Goal: Find specific page/section: Find specific page/section

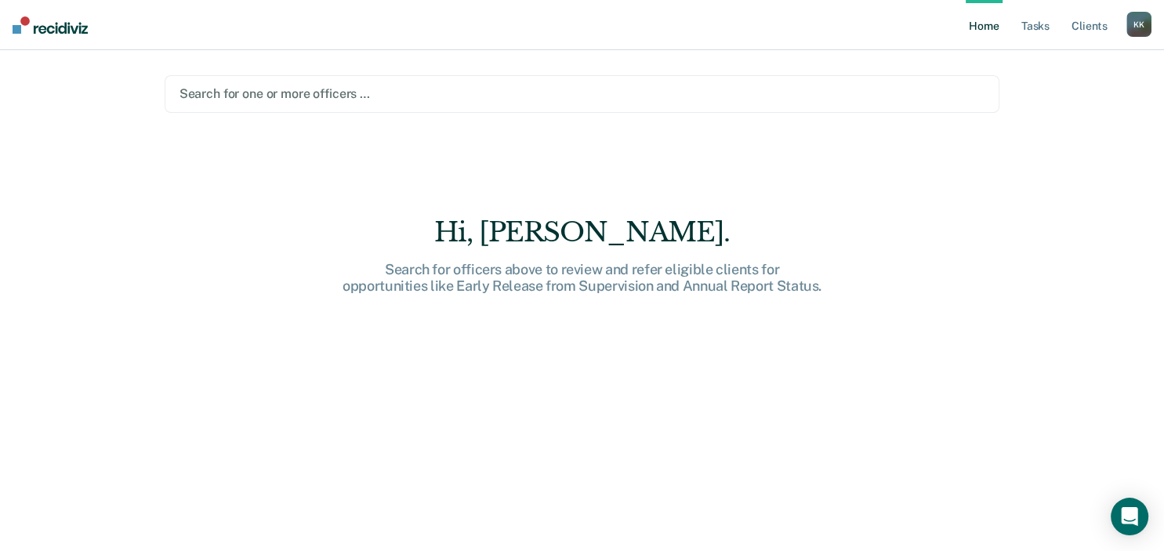
click at [259, 92] on div at bounding box center [581, 94] width 805 height 18
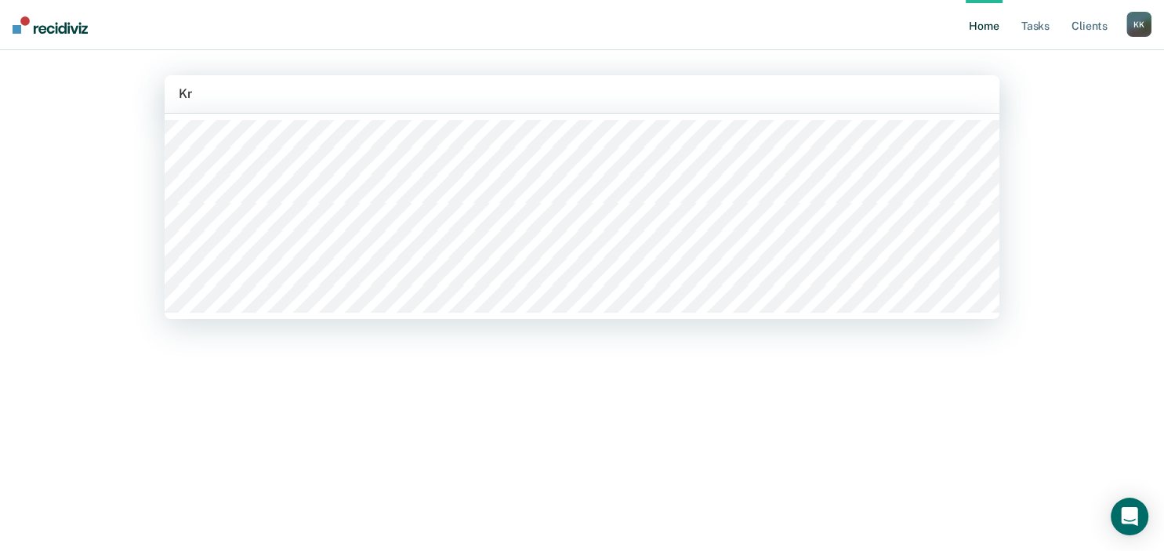
type input "K"
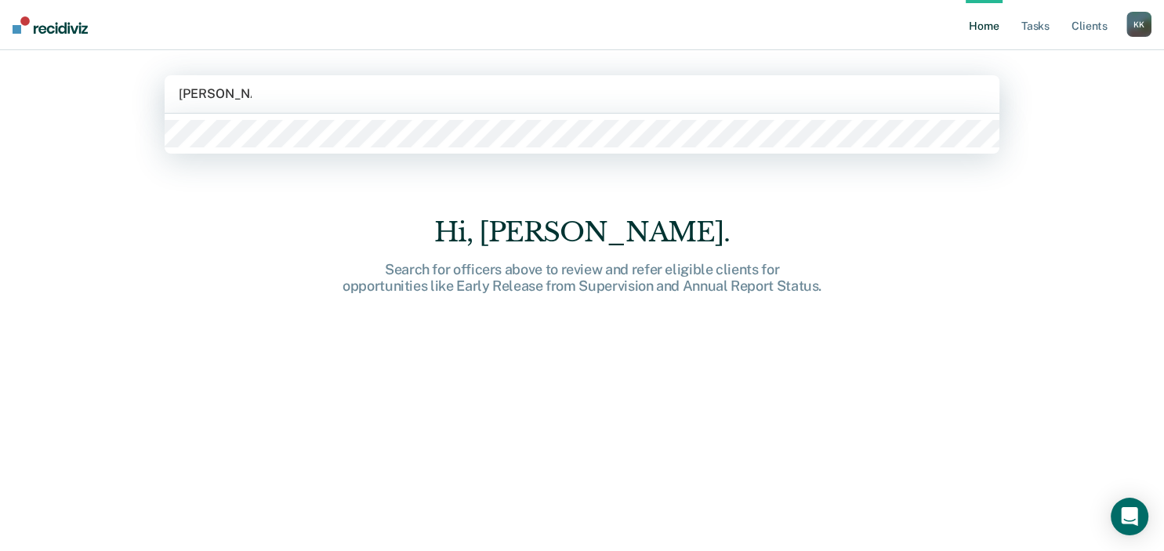
type input "[PERSON_NAME]"
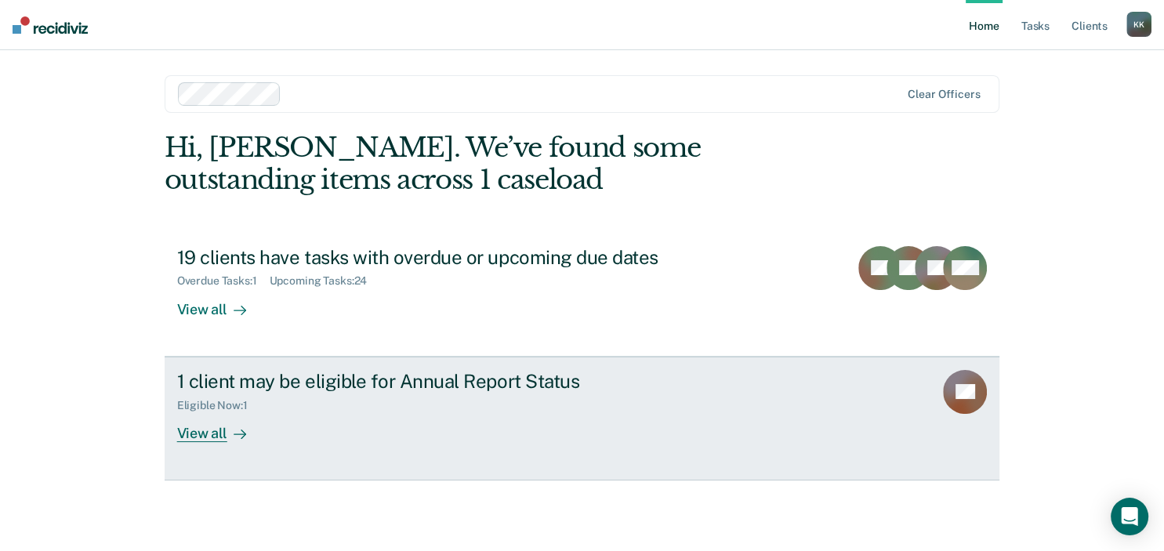
click at [212, 443] on link "1 client may be eligible for Annual Report Status Eligible Now : 1 View all SB" at bounding box center [582, 419] width 835 height 124
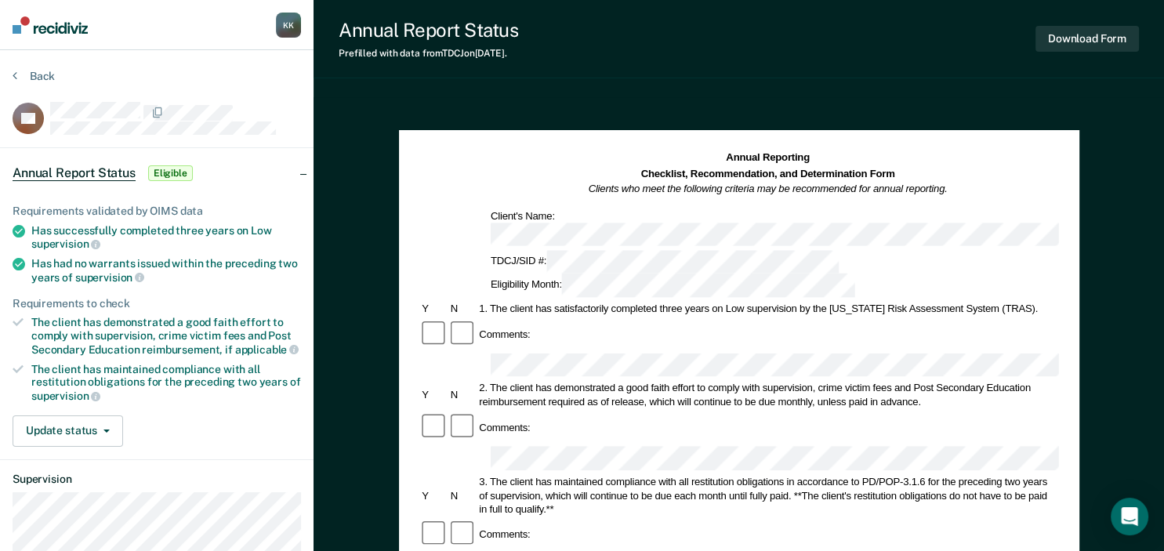
click at [20, 64] on section "Back SB Annual Report Status Eligible Requirements validated by OIMS data Has s…" at bounding box center [156, 392] width 313 height 684
click at [28, 74] on button "Back" at bounding box center [34, 76] width 42 height 14
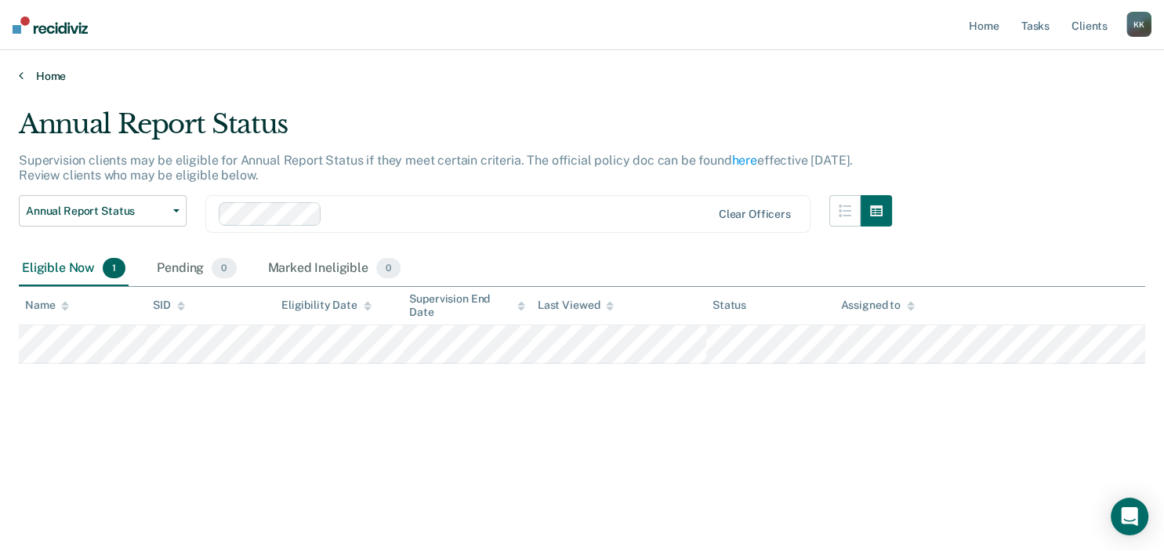
click at [39, 71] on link "Home" at bounding box center [582, 76] width 1126 height 14
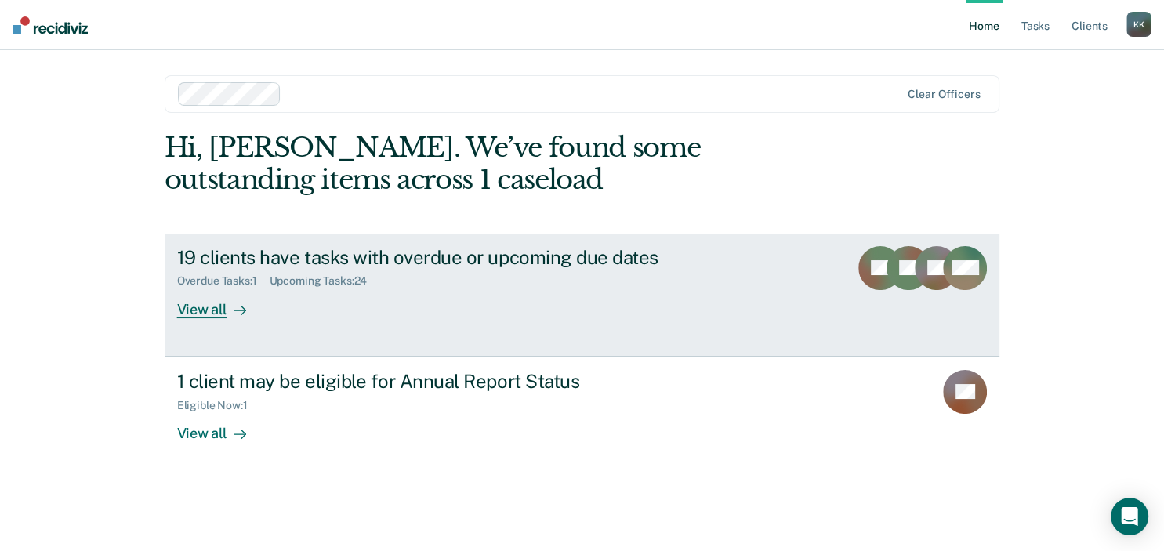
click at [207, 302] on div "View all" at bounding box center [221, 303] width 88 height 31
